Goal: Transaction & Acquisition: Purchase product/service

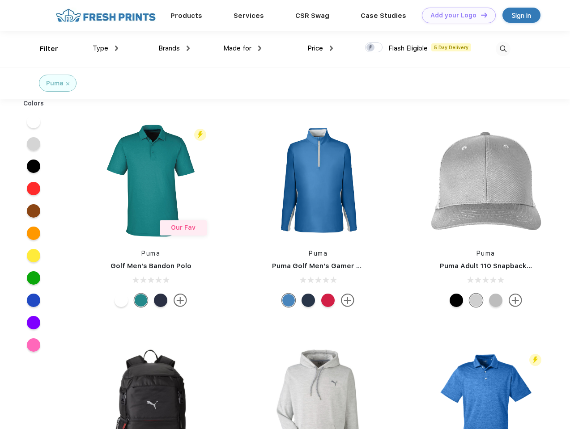
click at [455, 15] on link "Add your Logo Design Tool" at bounding box center [459, 16] width 74 height 16
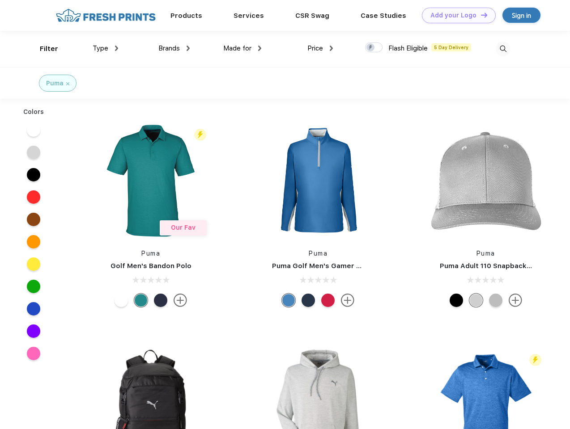
click at [0, 0] on div "Design Tool" at bounding box center [0, 0] width 0 height 0
click at [480, 15] on link "Add your Logo Design Tool" at bounding box center [459, 16] width 74 height 16
click at [43, 49] on div "Filter" at bounding box center [49, 49] width 18 height 10
click at [106, 48] on span "Type" at bounding box center [101, 48] width 16 height 8
click at [174, 48] on span "Brands" at bounding box center [168, 48] width 21 height 8
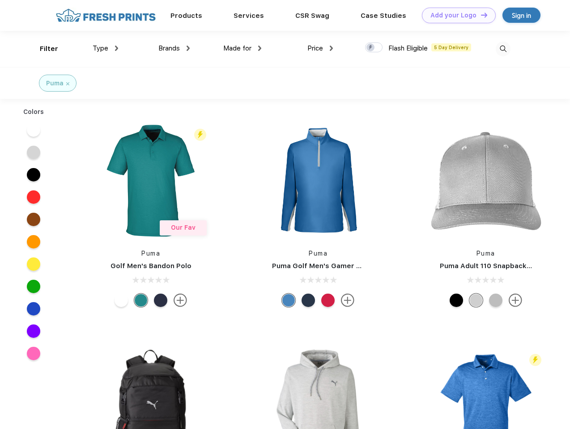
click at [242, 48] on span "Made for" at bounding box center [237, 48] width 28 height 8
click at [320, 48] on span "Price" at bounding box center [315, 48] width 16 height 8
click at [374, 48] on div at bounding box center [373, 47] width 17 height 10
click at [371, 48] on input "checkbox" at bounding box center [368, 45] width 6 height 6
click at [503, 49] on img at bounding box center [503, 49] width 15 height 15
